Goal: Information Seeking & Learning: Understand process/instructions

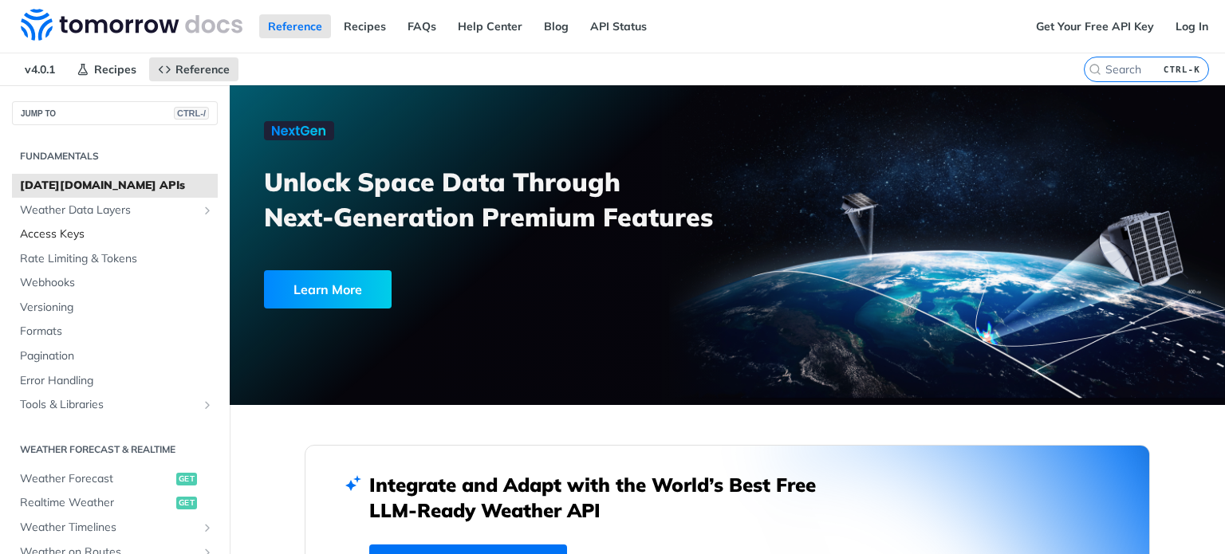
click at [44, 237] on span "Access Keys" at bounding box center [117, 235] width 194 height 16
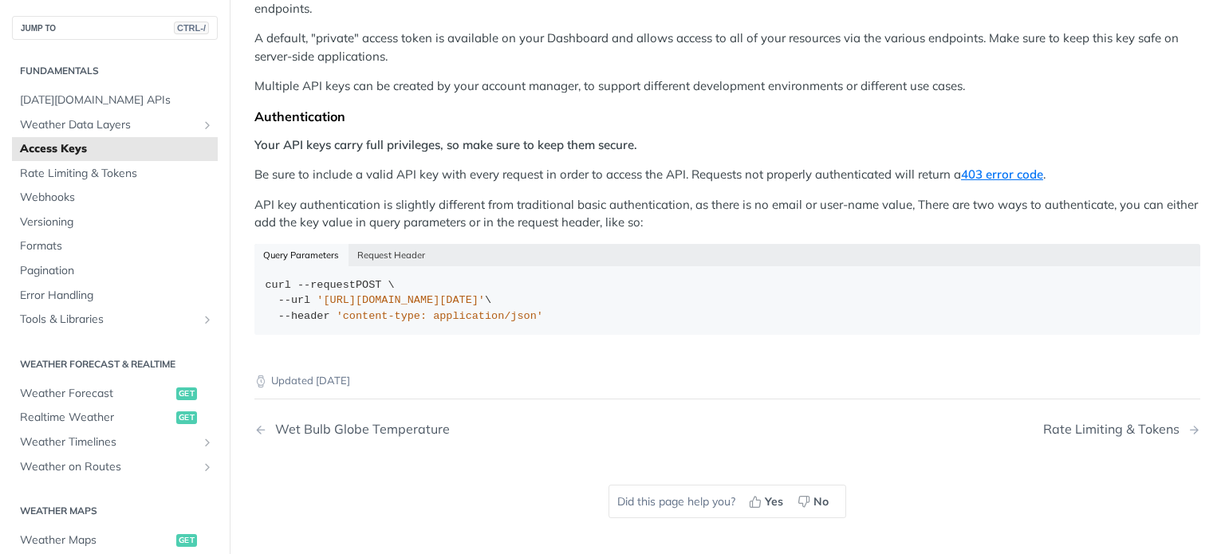
scroll to position [239, 0]
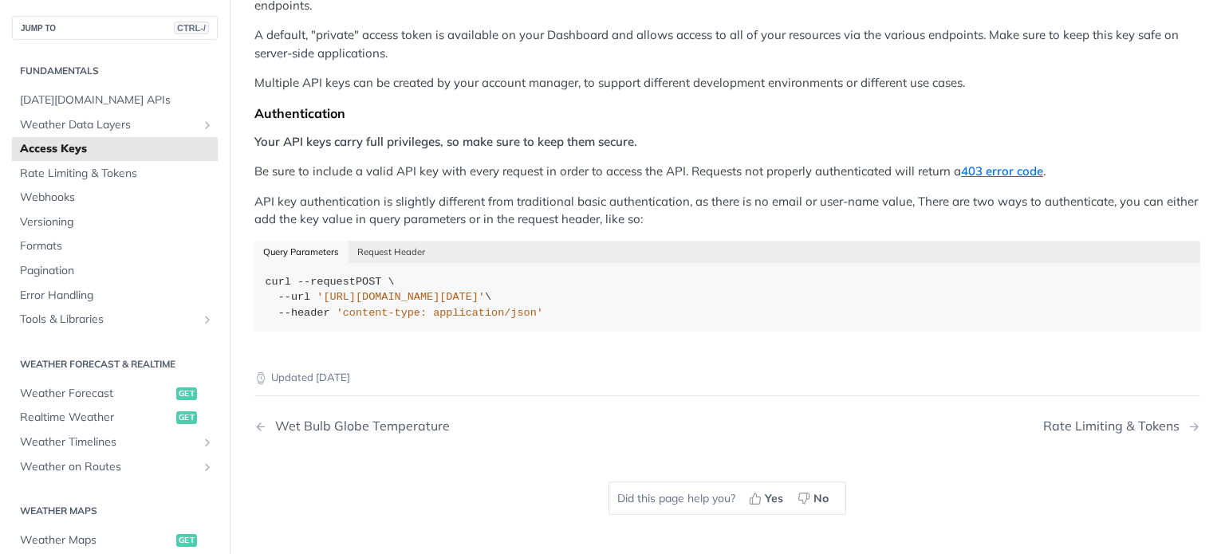
click at [306, 241] on div "Query Parameters Request Header" at bounding box center [727, 252] width 946 height 22
click at [365, 241] on button "Request Header" at bounding box center [392, 252] width 86 height 22
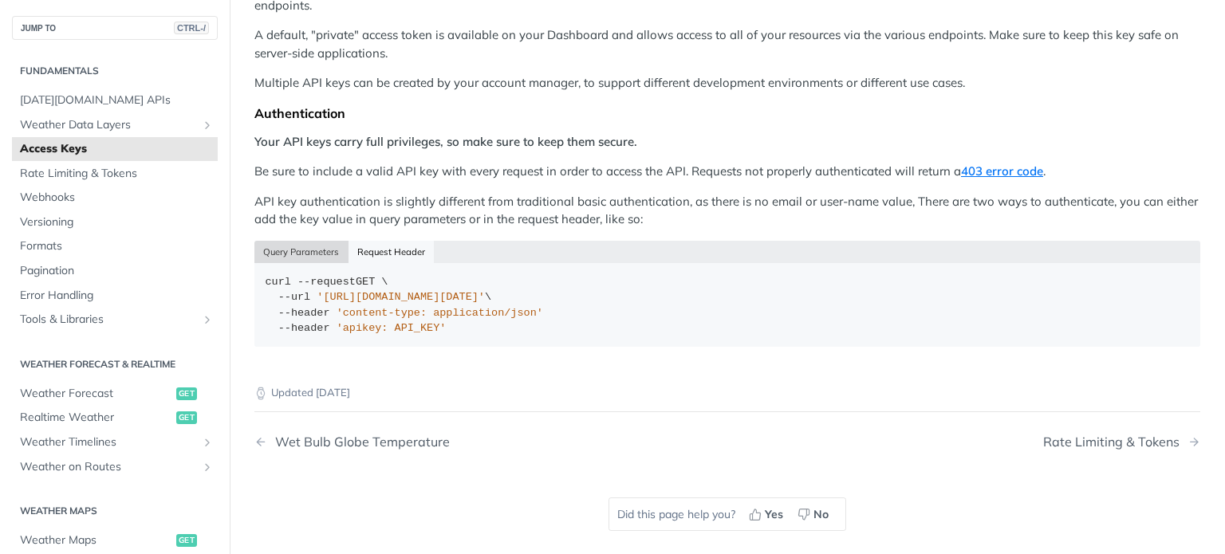
click at [282, 241] on button "Query Parameters" at bounding box center [301, 252] width 94 height 22
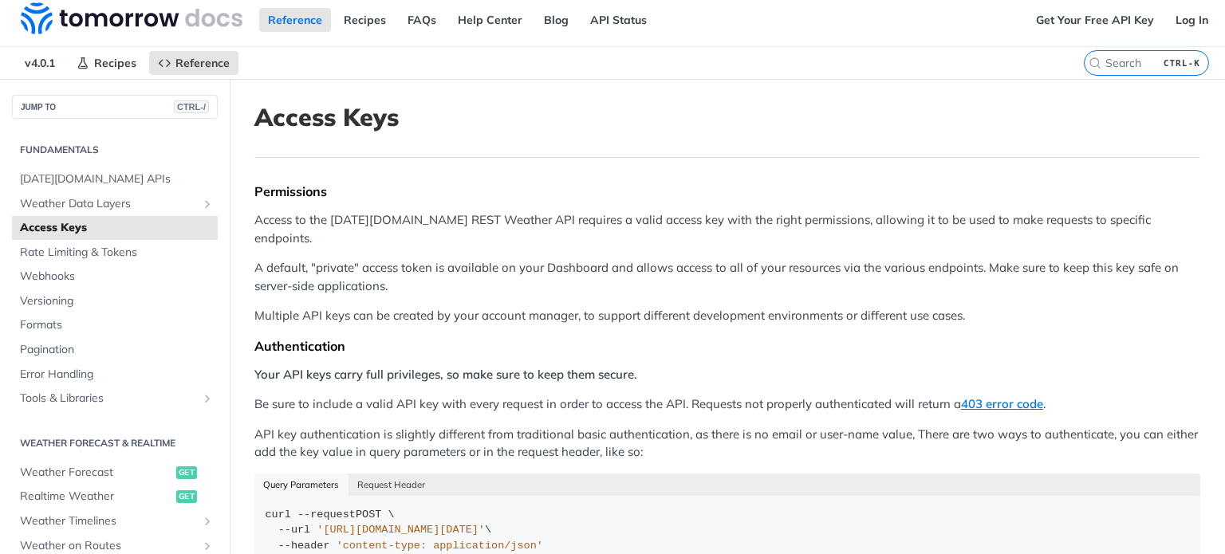
scroll to position [0, 0]
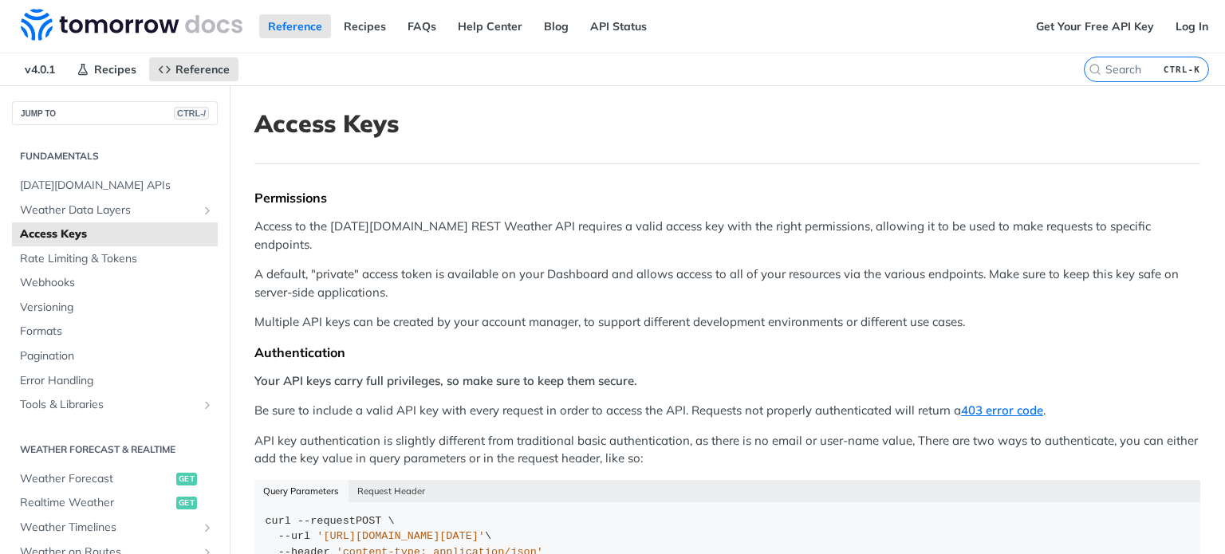
click at [1118, 76] on label "CTRL-K" at bounding box center [1146, 70] width 125 height 26
click at [1118, 76] on input "CTRL-K" at bounding box center [1127, 69] width 163 height 14
click at [599, 25] on link "API Status" at bounding box center [619, 26] width 74 height 24
click at [1075, 21] on link "Get Your Free API Key" at bounding box center [1096, 26] width 136 height 24
